Goal: Information Seeking & Learning: Learn about a topic

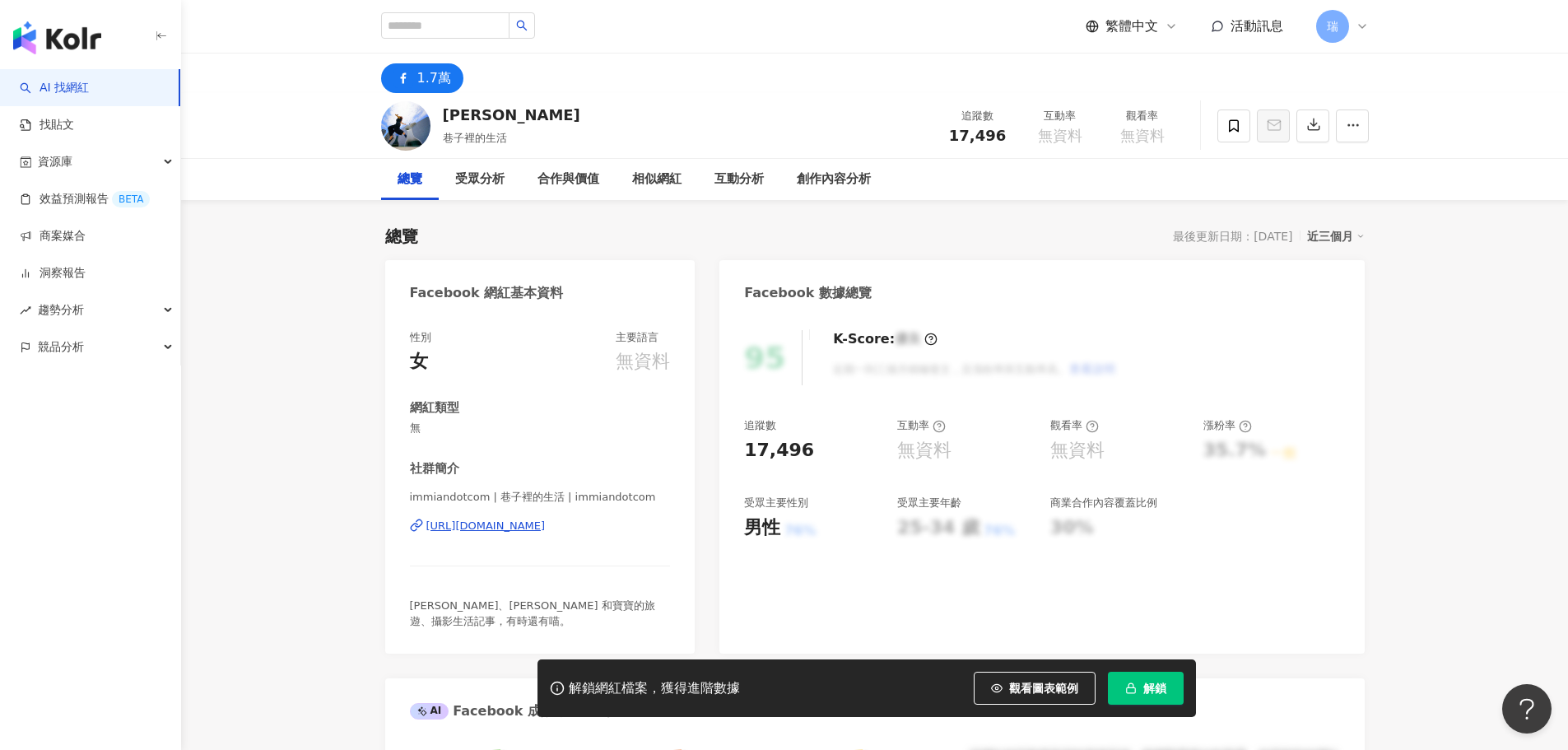
click at [521, 531] on div "https://www.facebook.com/661029253956649" at bounding box center [486, 526] width 119 height 14
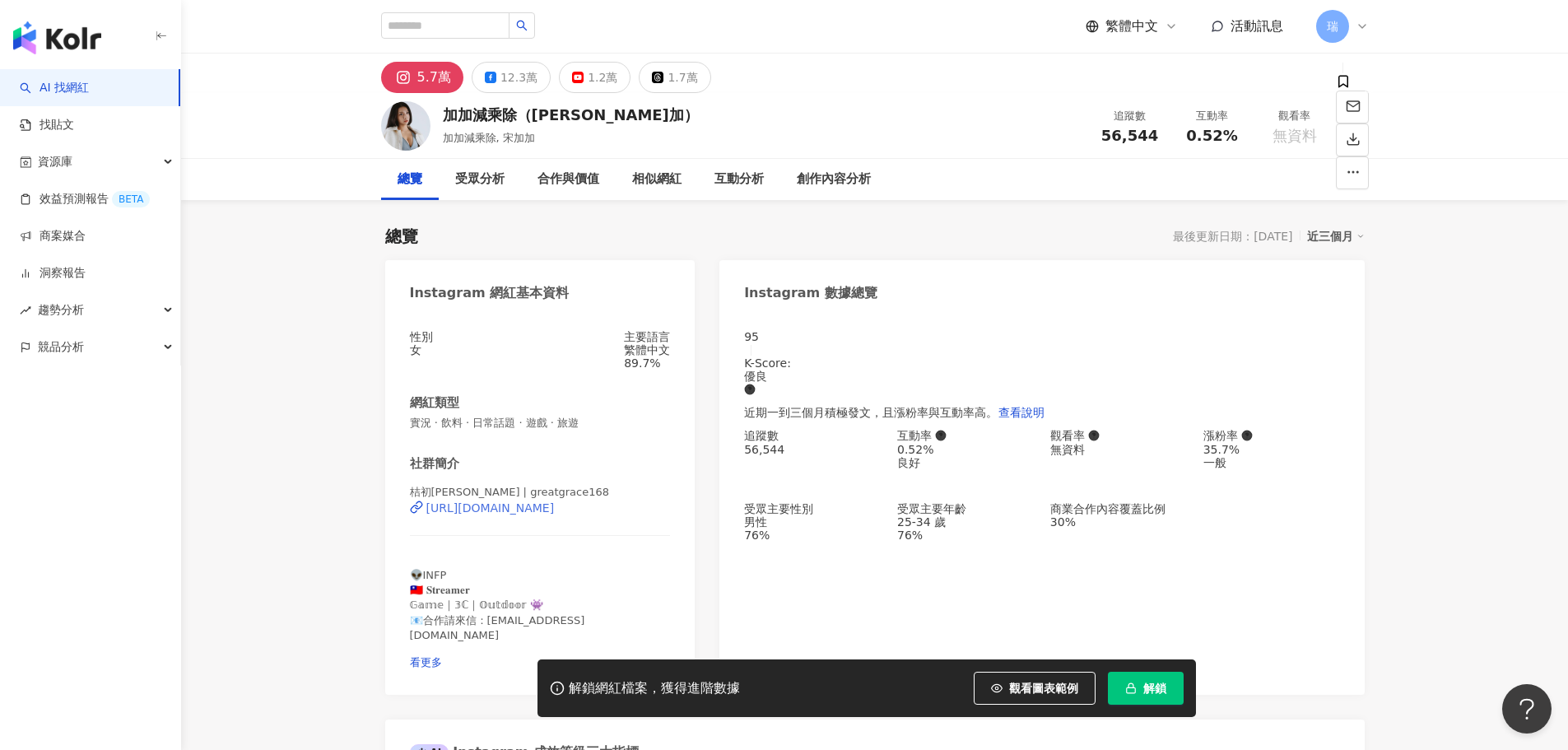
click at [518, 515] on div "[URL][DOMAIN_NAME]" at bounding box center [490, 508] width 128 height 14
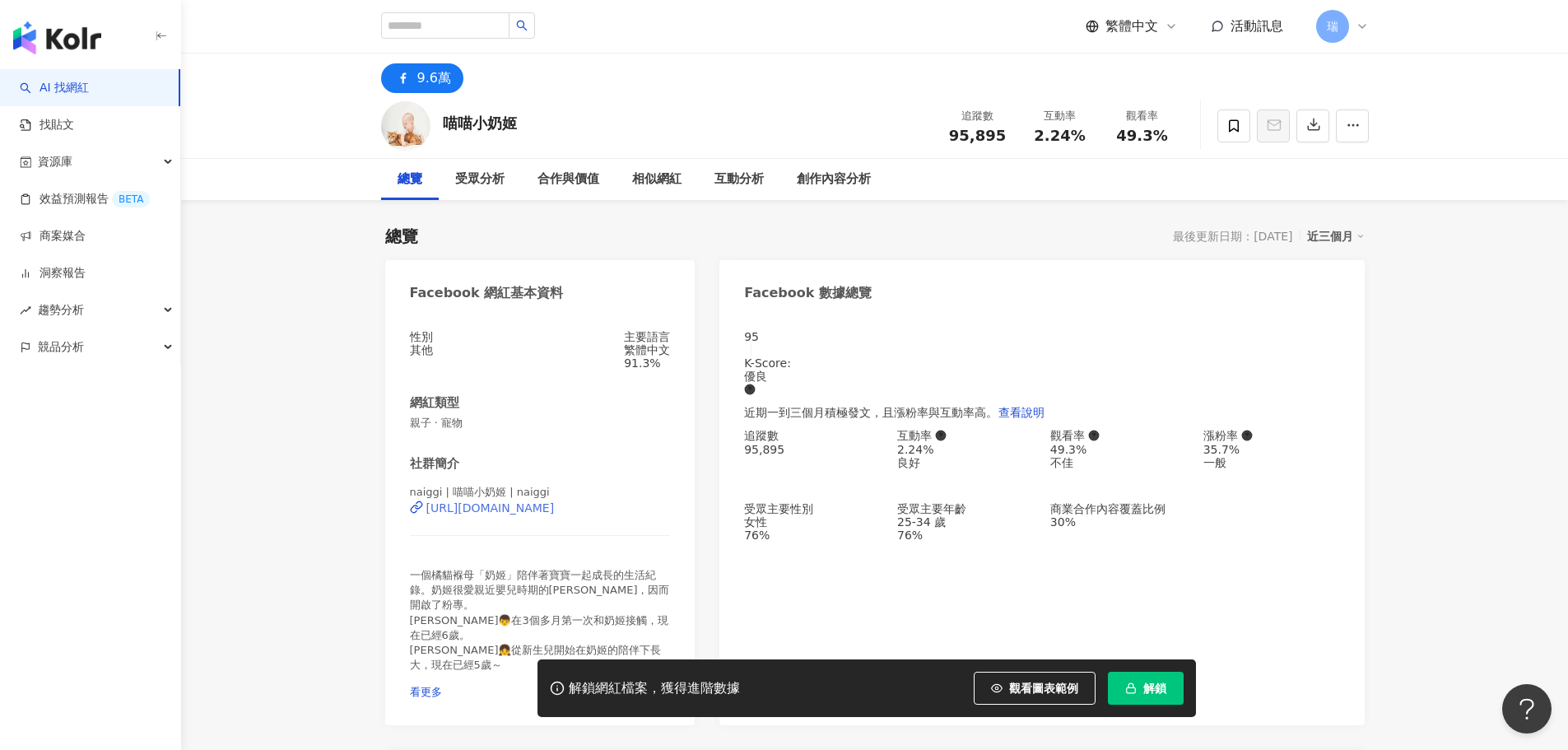
click at [498, 515] on div "https://www.facebook.com/321859795155975" at bounding box center [490, 508] width 128 height 14
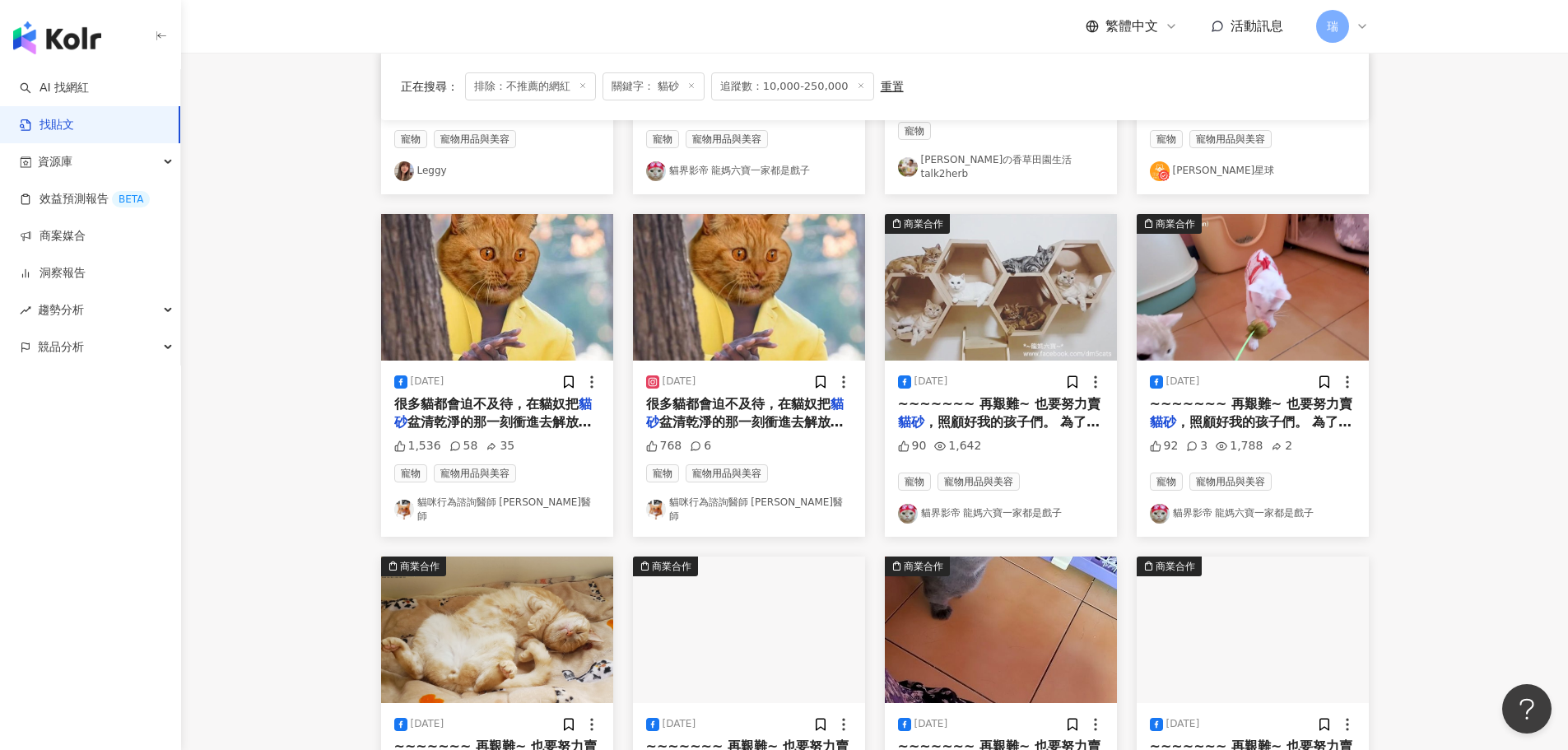
scroll to position [823, 0]
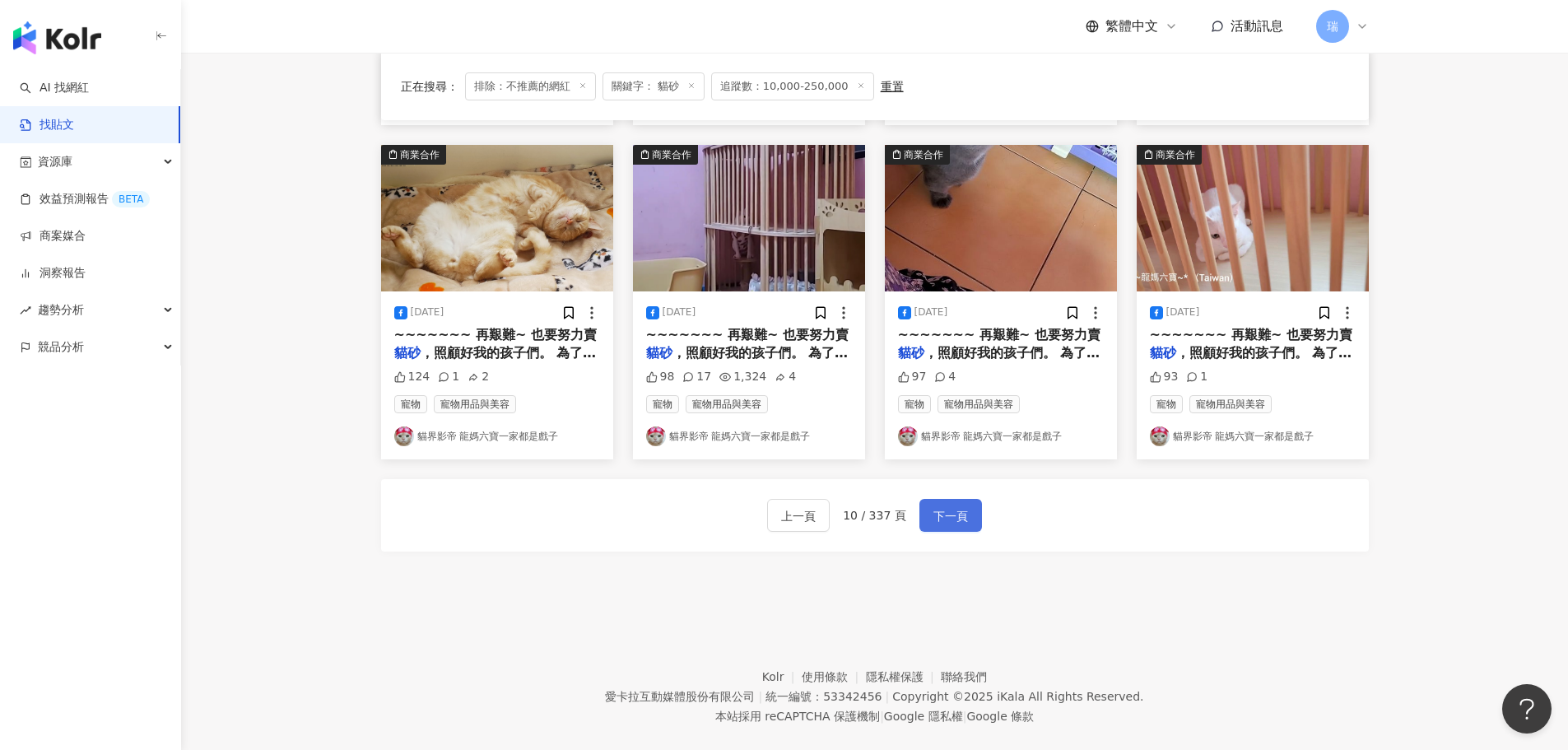
click at [945, 506] on span "下一頁" at bounding box center [950, 516] width 34 height 20
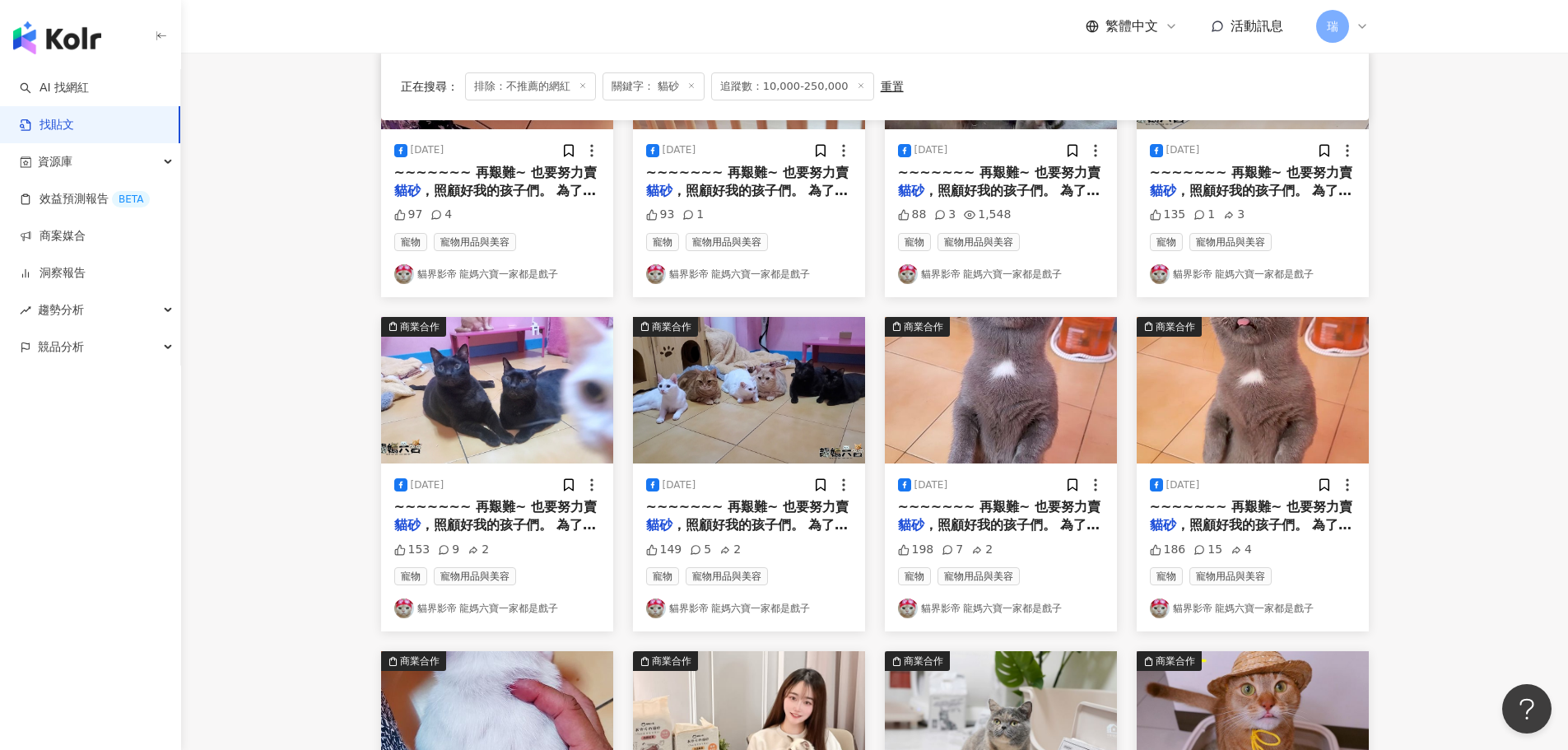
scroll to position [82, 0]
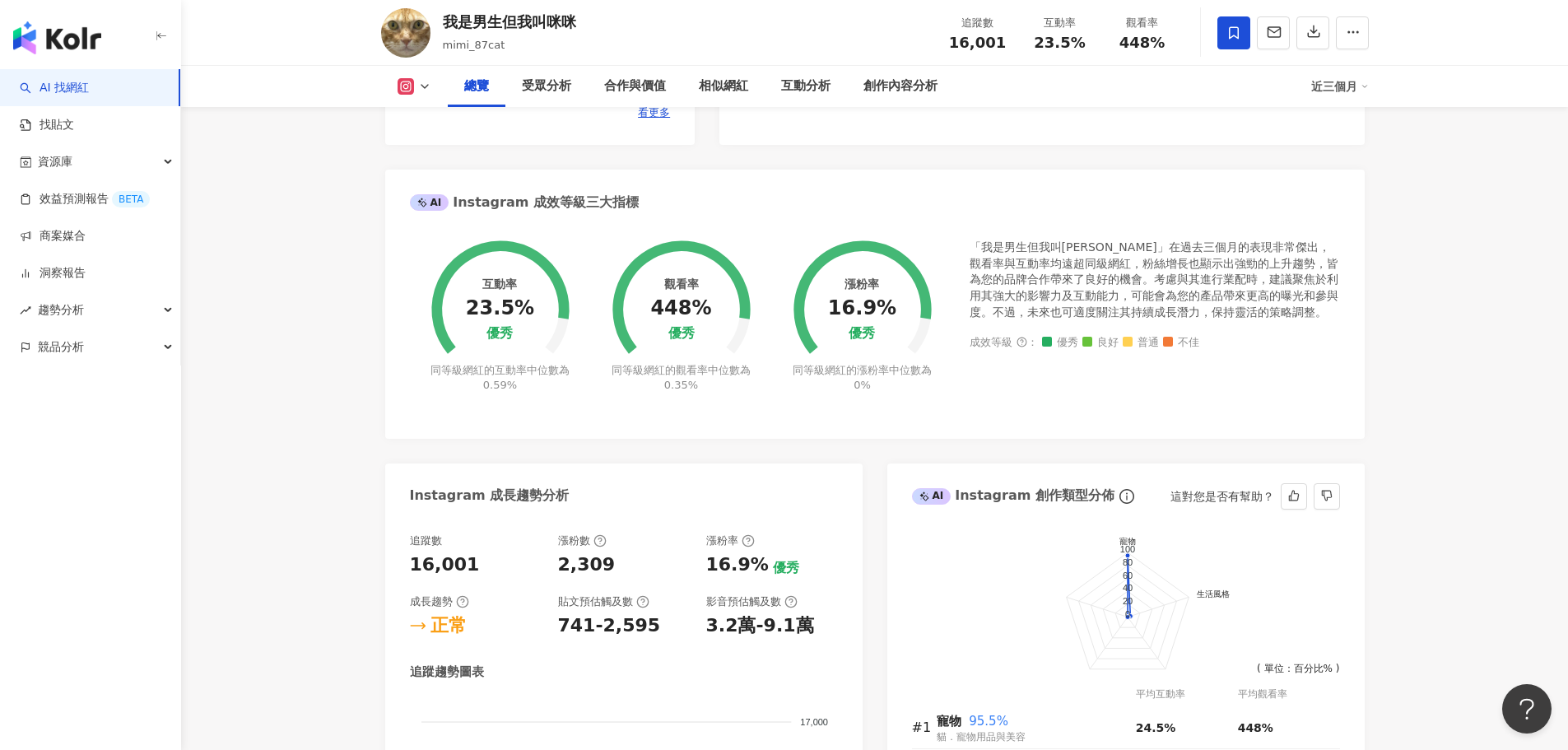
scroll to position [412, 0]
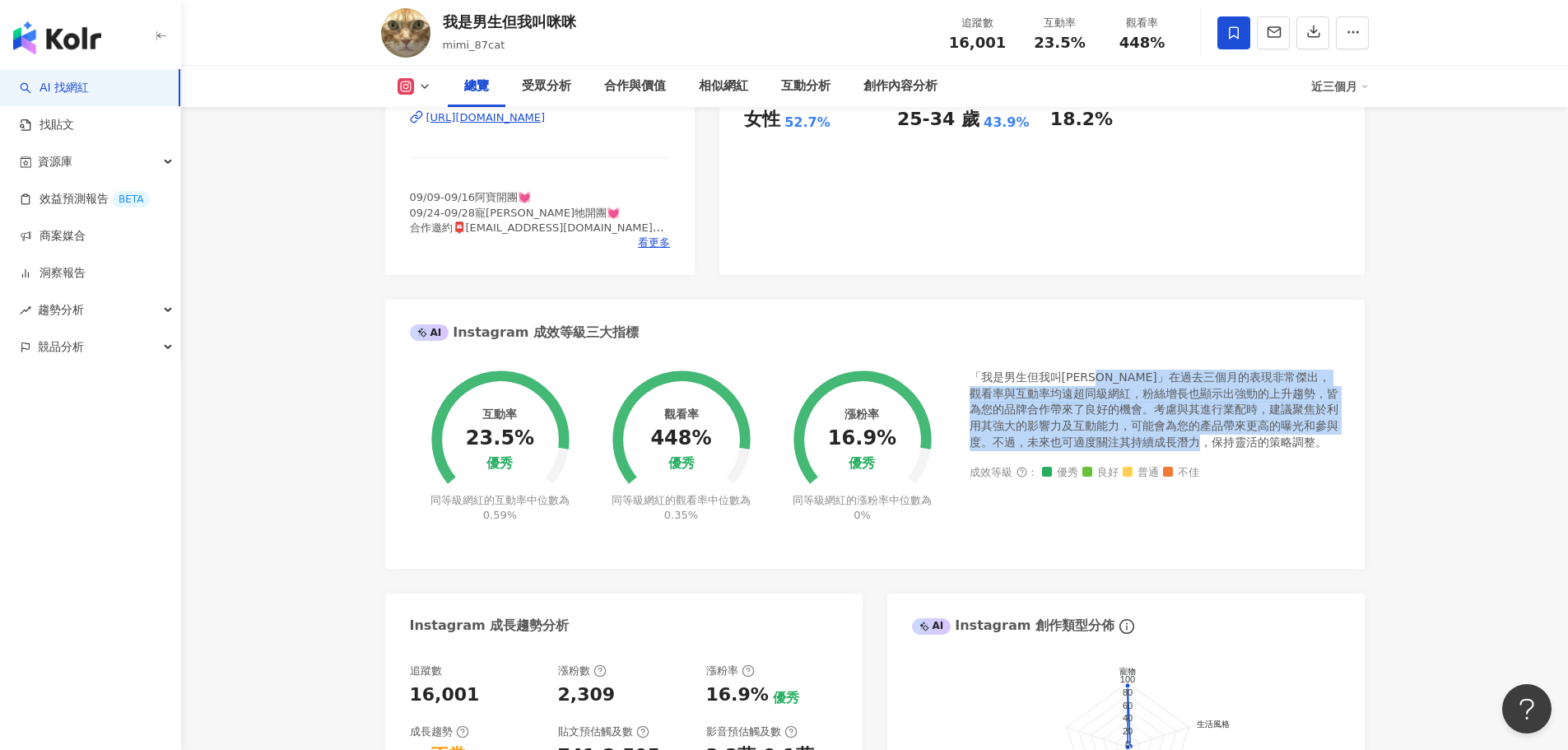
drag, startPoint x: 1121, startPoint y: 372, endPoint x: 1344, endPoint y: 448, distance: 235.6
click at [1344, 448] on div "互動率 23.5% 優秀 同等級網紅的互動率中位數為 0.59% 觀看率 448% 優秀 同等級網紅的觀看率中位數為 0.35% 漲粉率 16.9% 優秀 同…" at bounding box center [874, 461] width 979 height 215
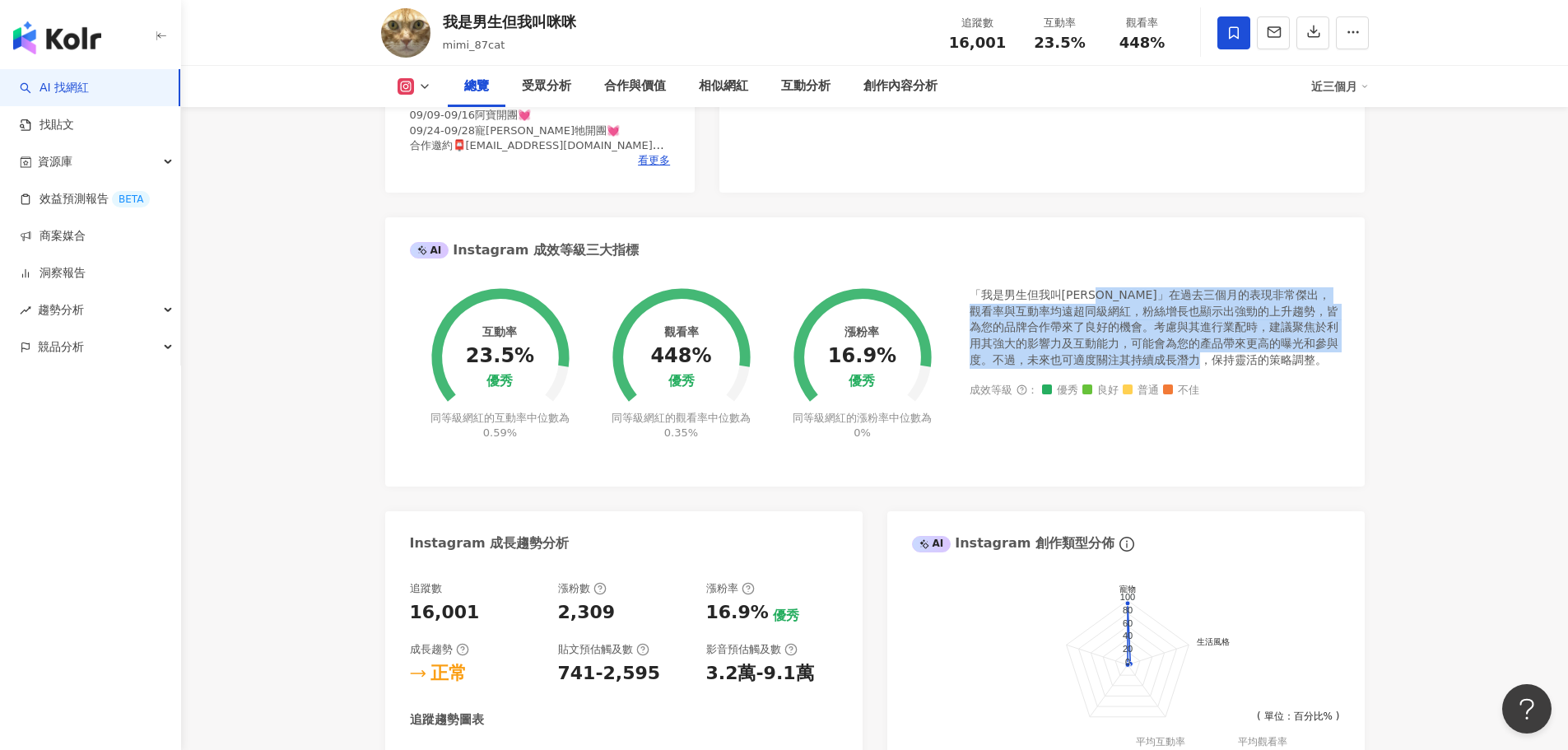
scroll to position [247, 0]
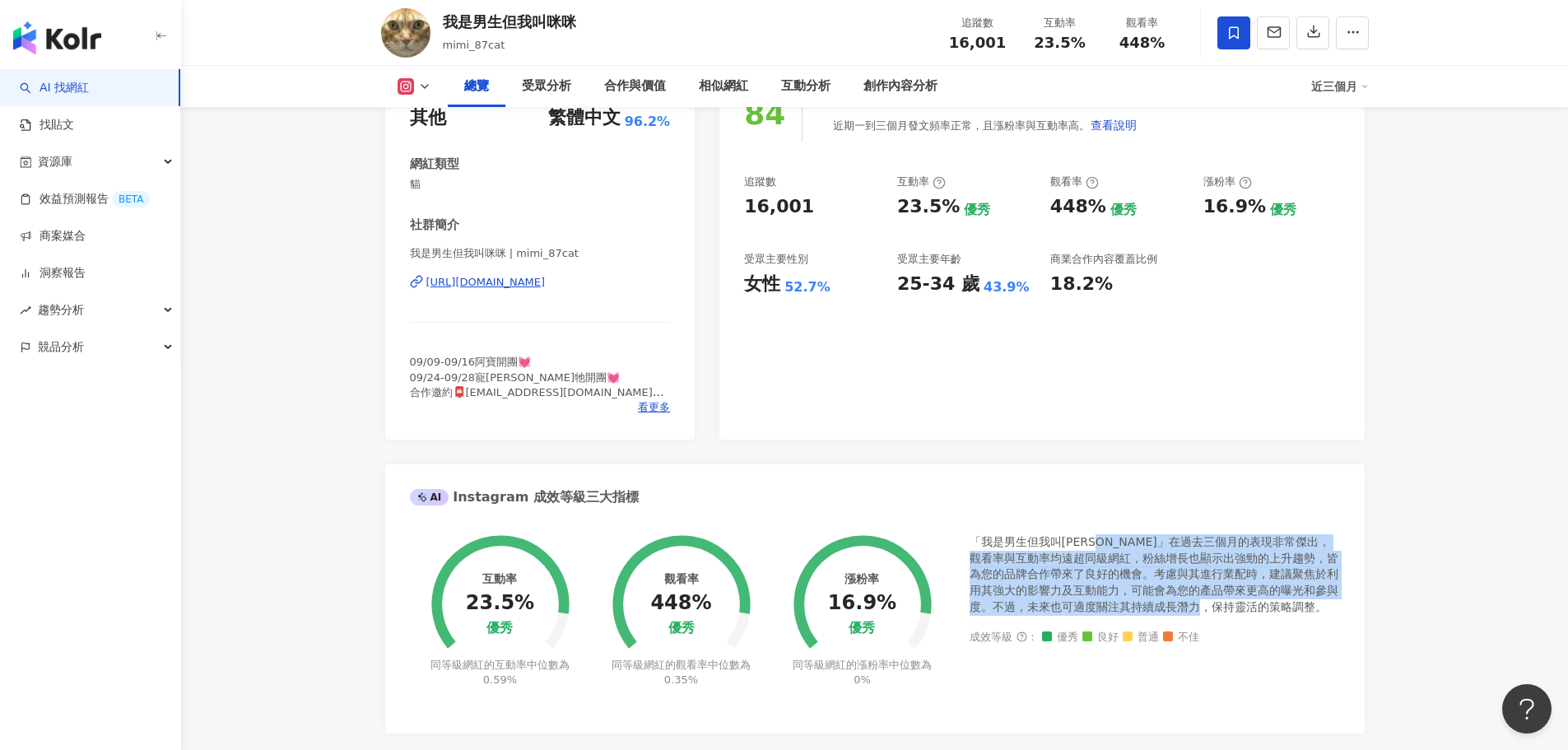
click at [546, 276] on div "https://www.instagram.com/mimi_87cat/" at bounding box center [486, 282] width 119 height 14
